Goal: Communication & Community: Participate in discussion

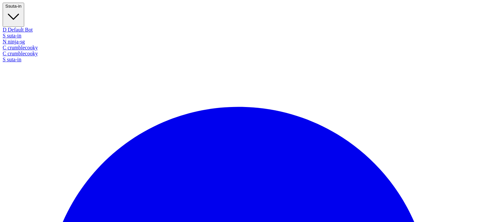
click at [33, 57] on div "C crumblecooky" at bounding box center [239, 54] width 472 height 6
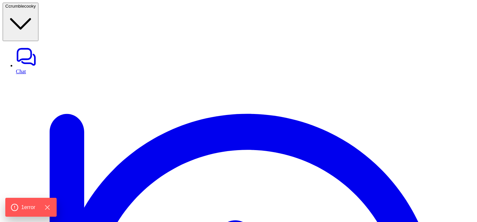
type textarea "**********"
